Goal: Transaction & Acquisition: Purchase product/service

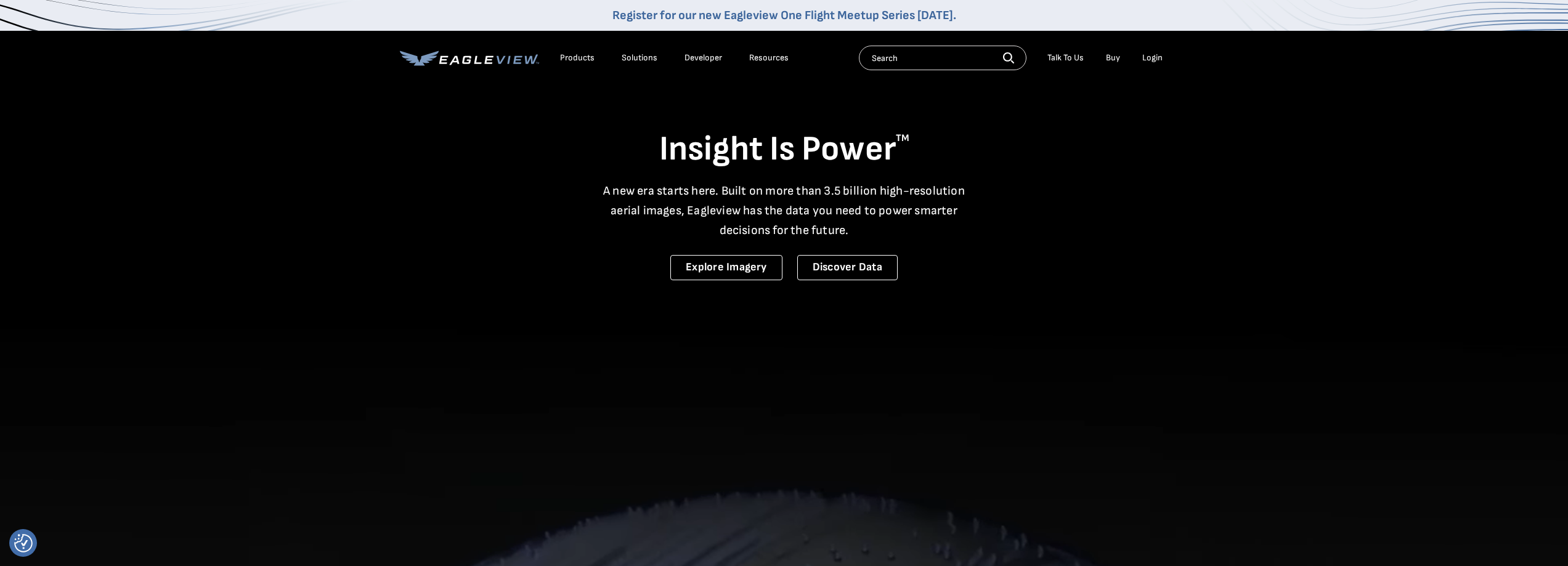
click at [1151, 56] on div "Login" at bounding box center [1151, 57] width 20 height 11
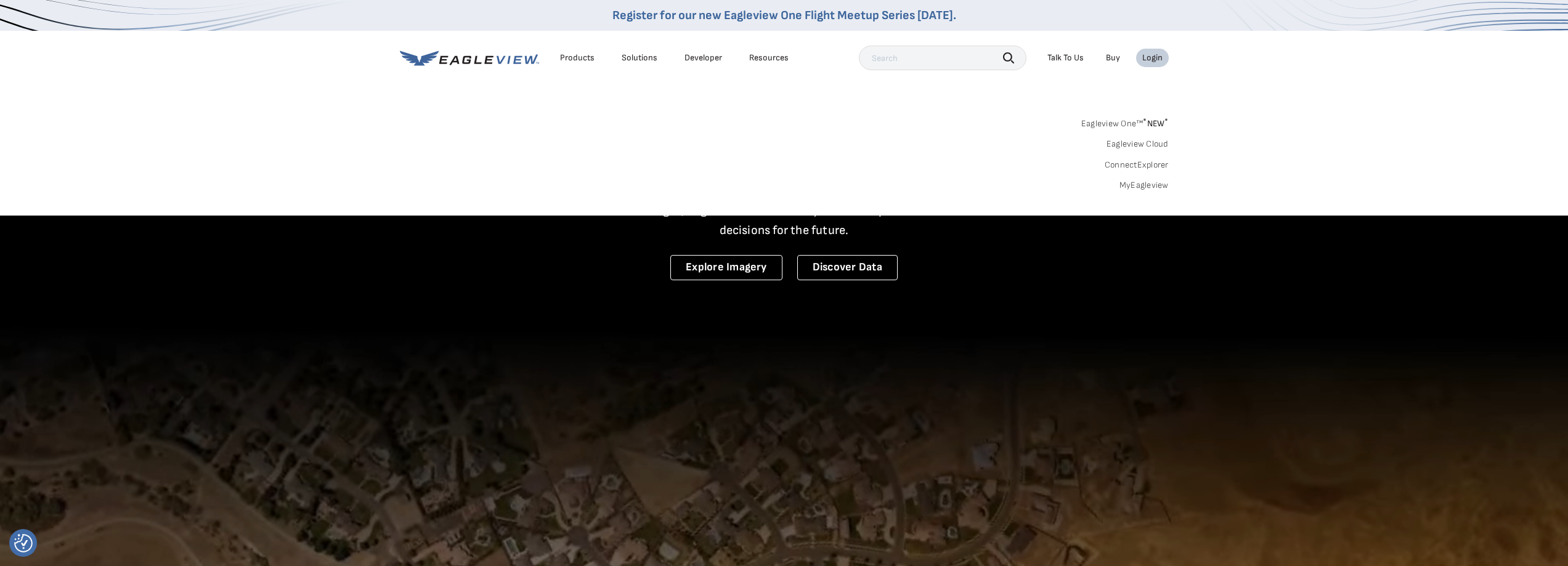
click at [1149, 187] on link "MyEagleview" at bounding box center [1144, 185] width 49 height 11
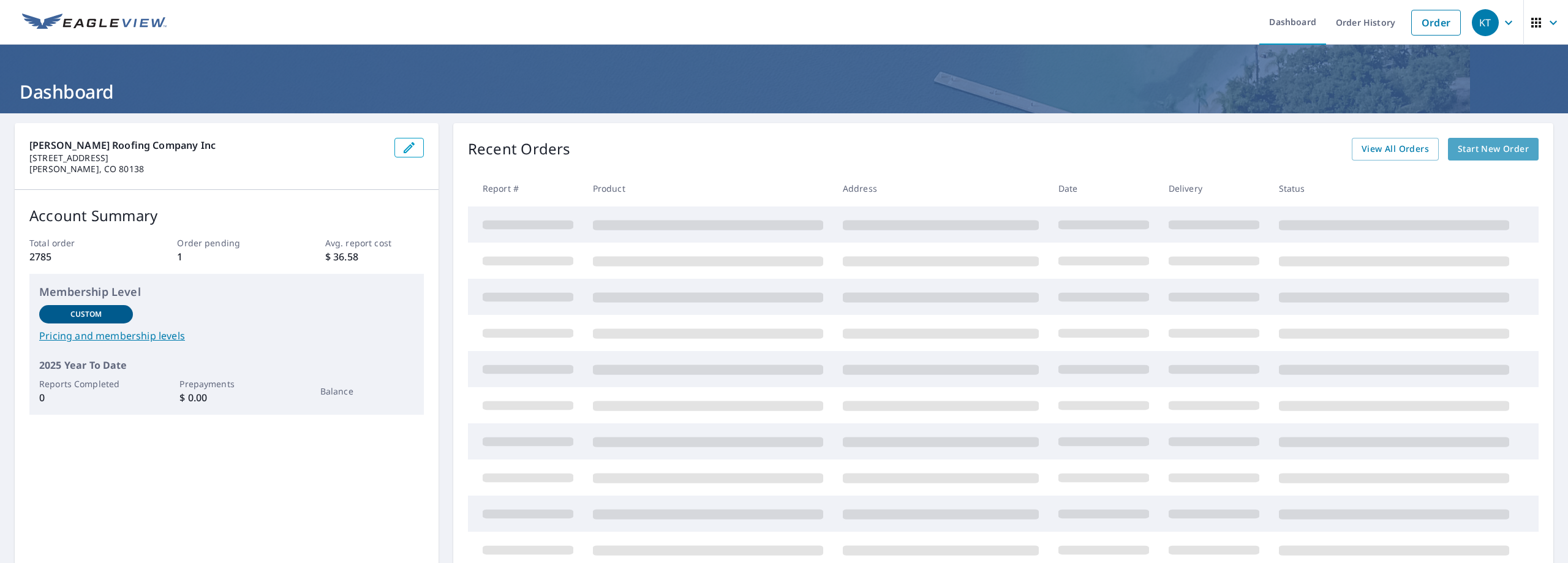
click at [1482, 152] on span "Start New Order" at bounding box center [1493, 150] width 71 height 15
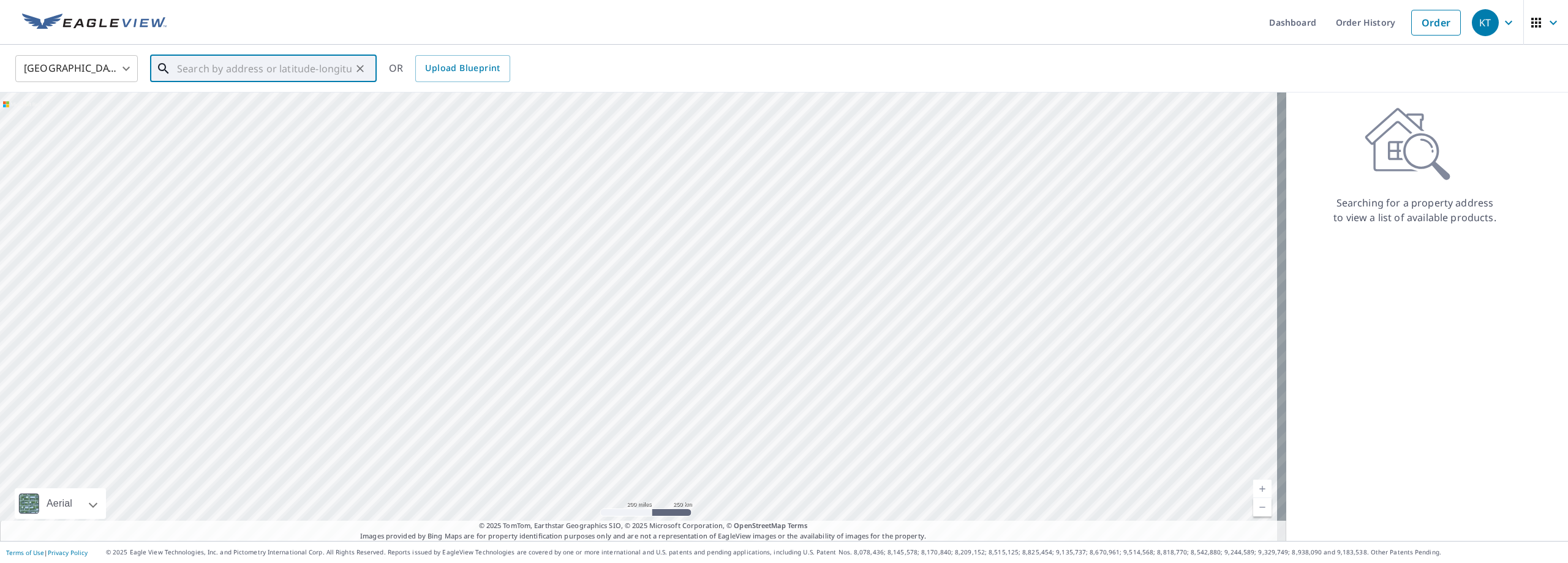
click at [197, 79] on input "text" at bounding box center [265, 69] width 175 height 35
click at [226, 110] on span "24487 E [US_STATE] Pl" at bounding box center [270, 104] width 193 height 14
type input "[STREET_ADDRESS][US_STATE]"
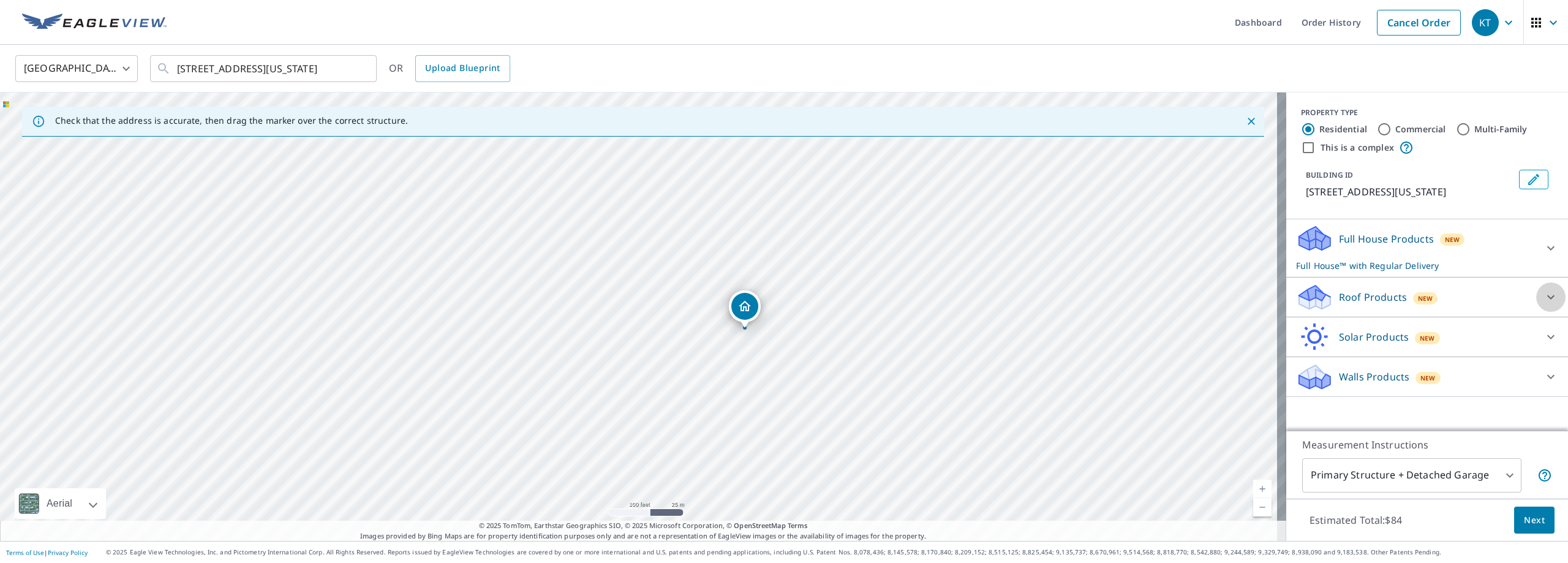
click at [1544, 295] on icon at bounding box center [1551, 296] width 14 height 14
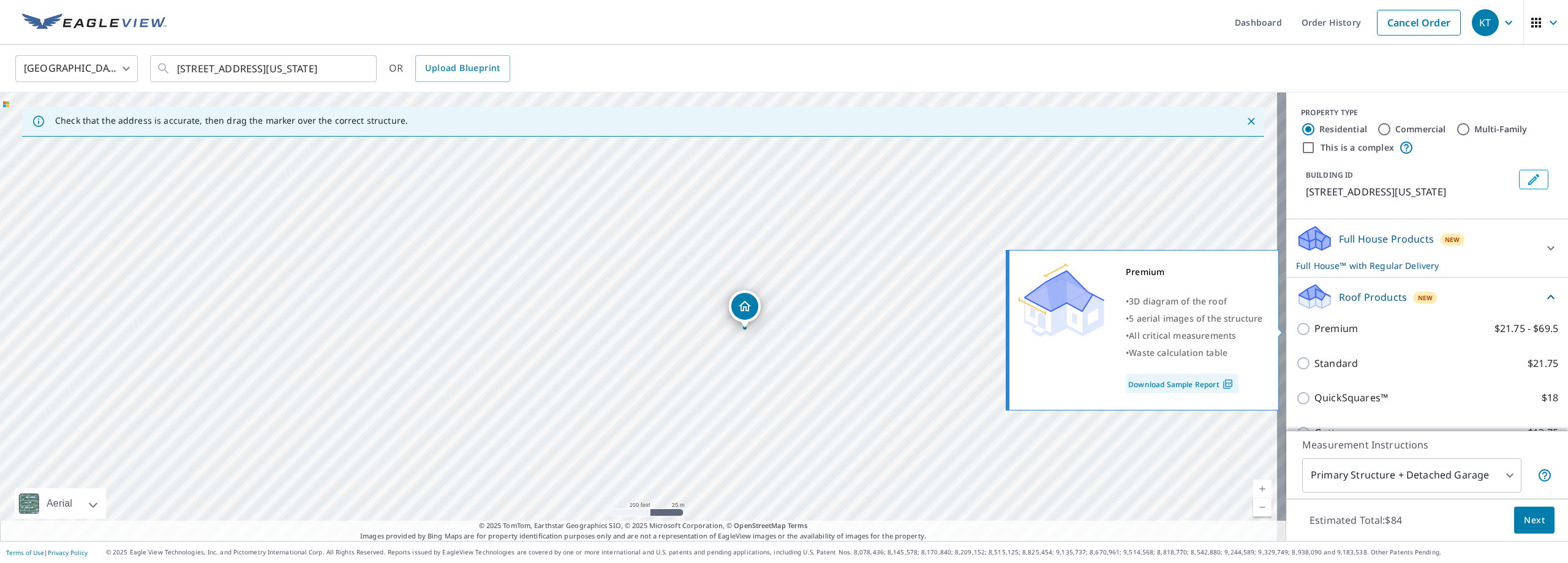
click at [1495, 328] on p "$21.75 - $69.5" at bounding box center [1527, 329] width 63 height 15
click at [1315, 328] on input "Premium $21.75 - $69.5" at bounding box center [1305, 328] width 18 height 14
checkbox input "true"
checkbox input "false"
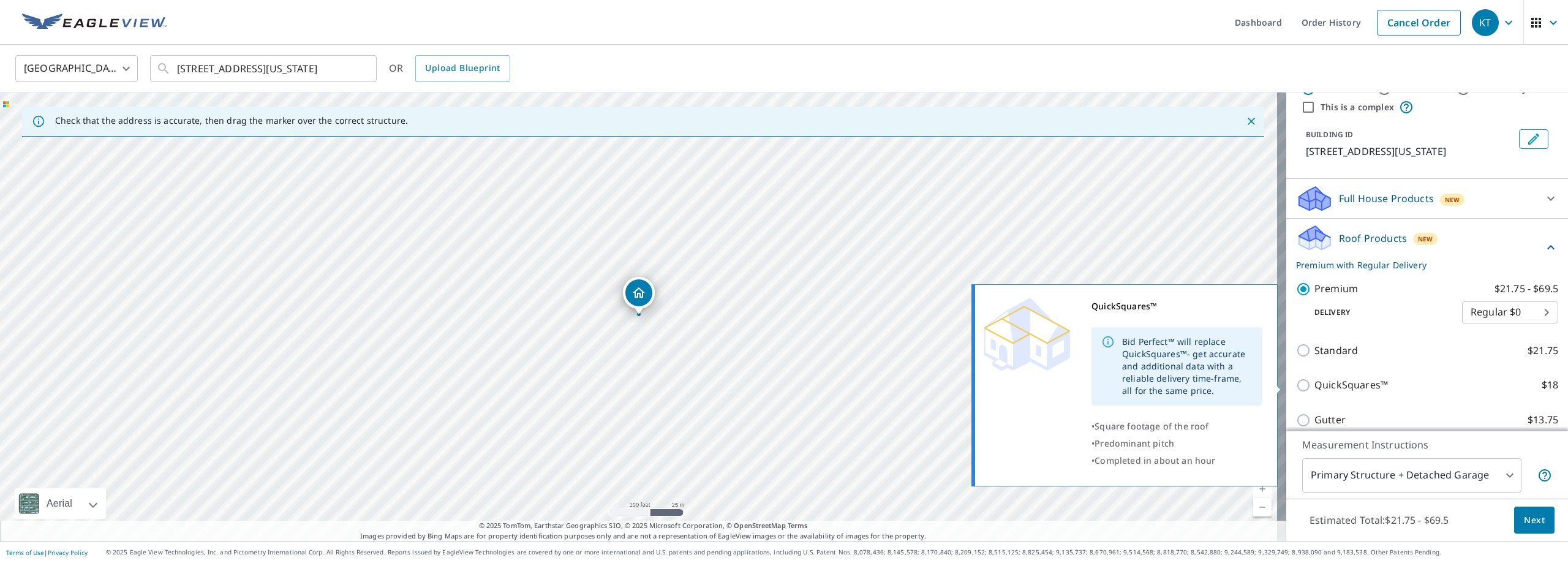
scroll to position [123, 0]
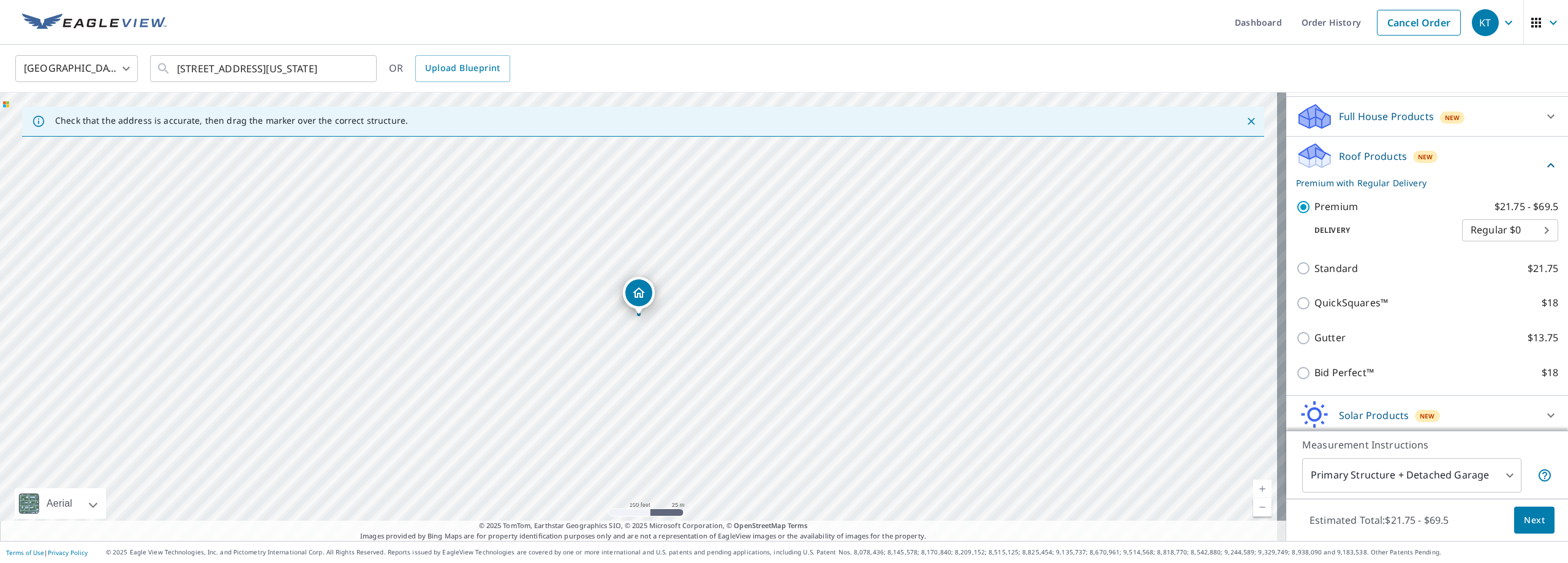
click at [1524, 516] on span "Next" at bounding box center [1534, 521] width 21 height 15
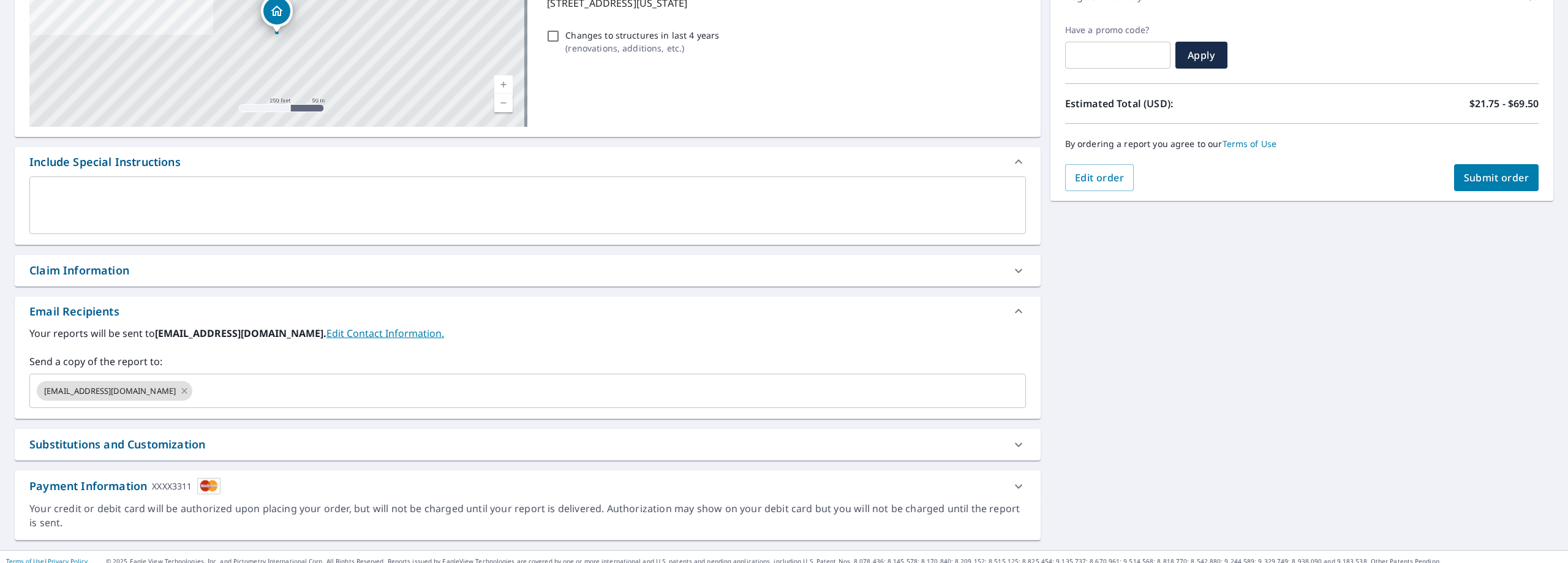
scroll to position [199, 0]
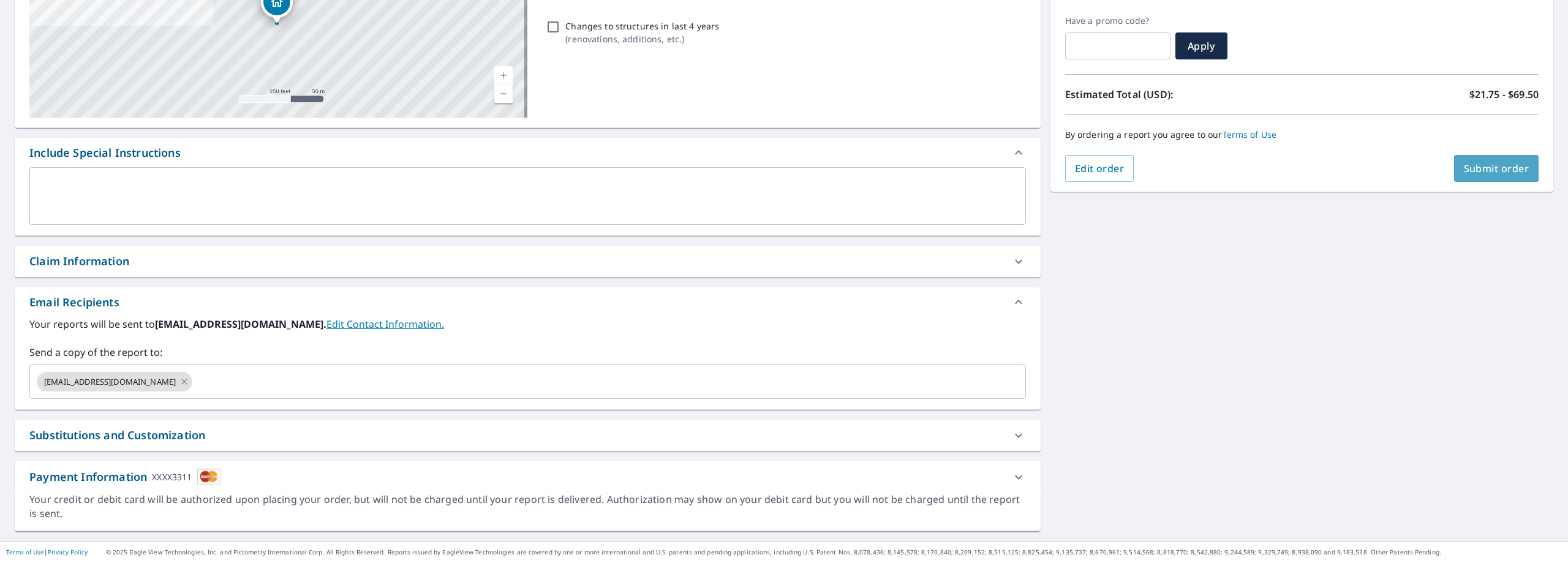
click at [1479, 166] on span "Submit order" at bounding box center [1497, 169] width 65 height 13
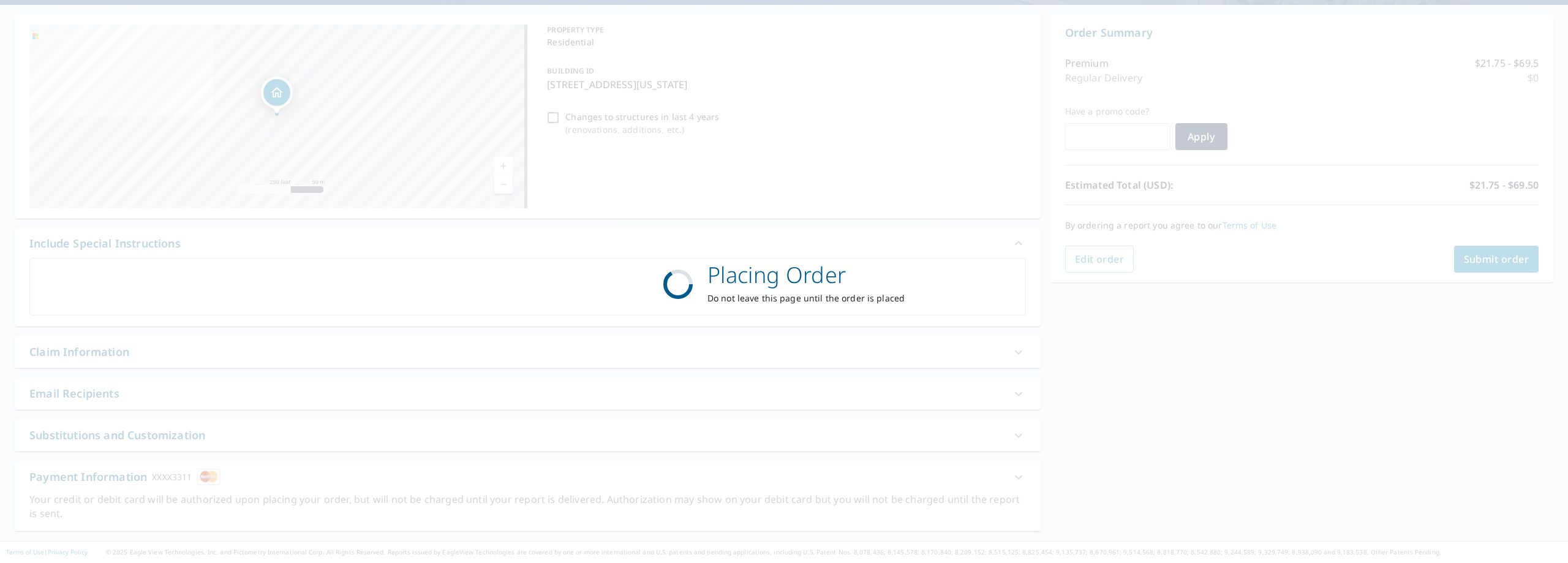
scroll to position [108, 0]
